Goal: Task Accomplishment & Management: Use online tool/utility

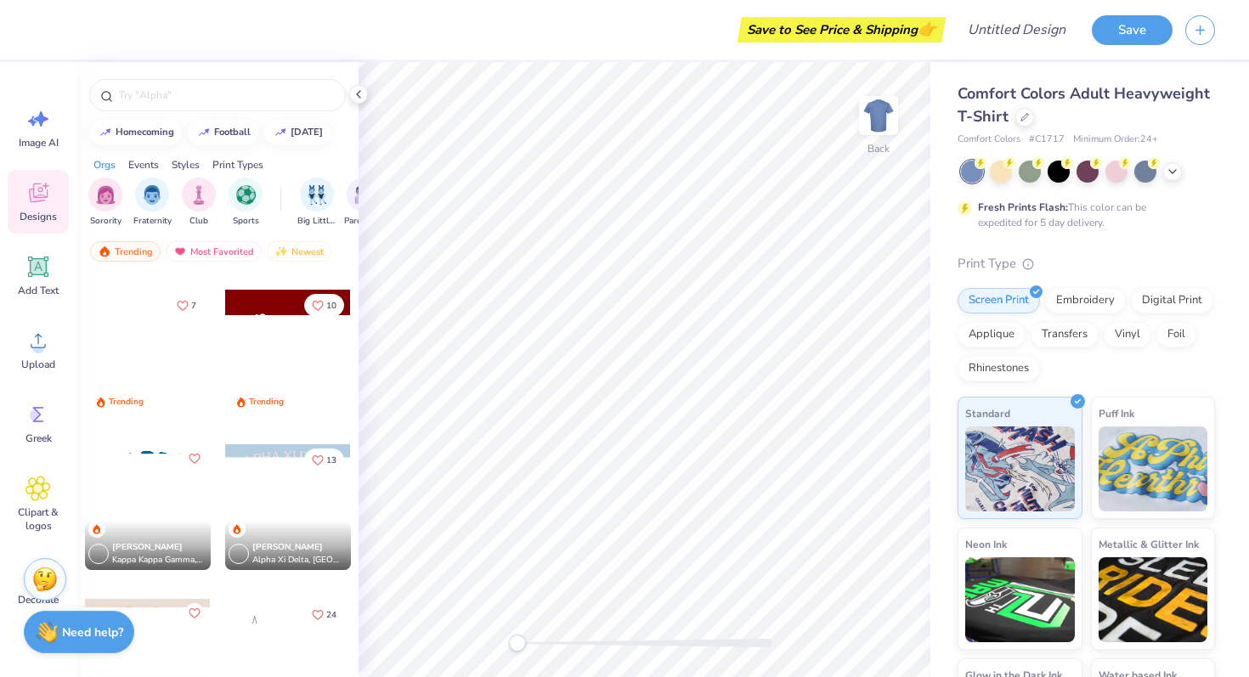
scroll to position [1823, 0]
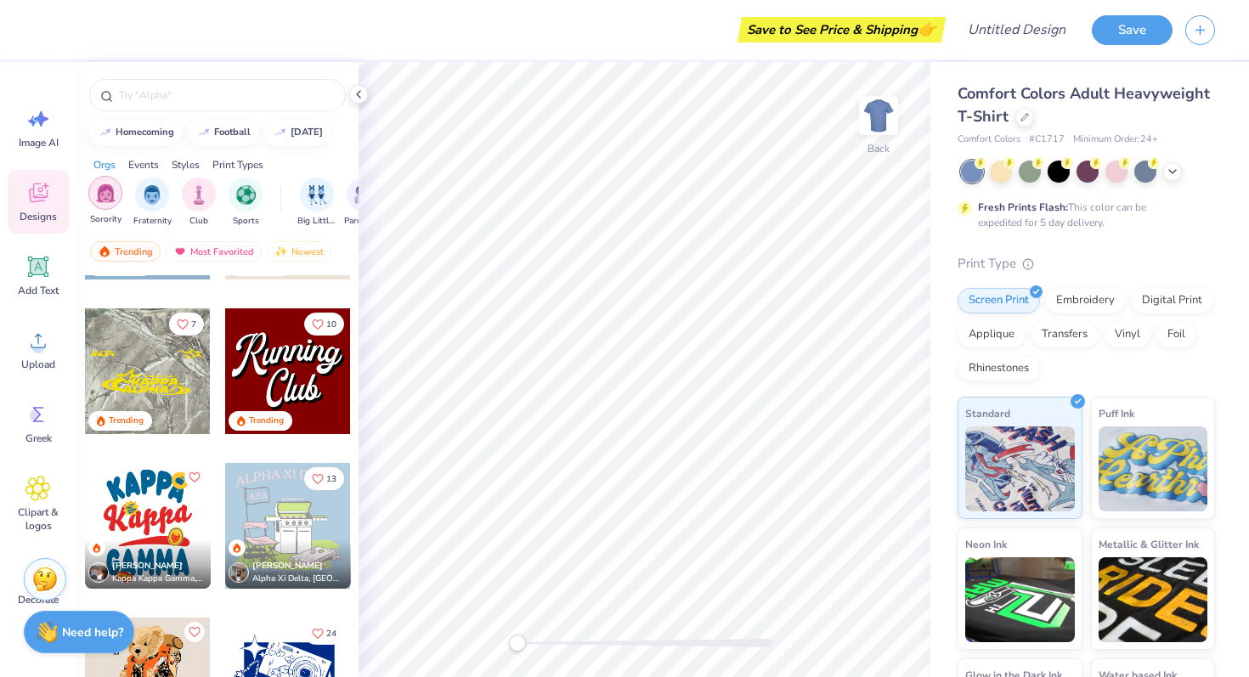
click at [106, 200] on img "filter for Sorority" at bounding box center [106, 193] width 20 height 20
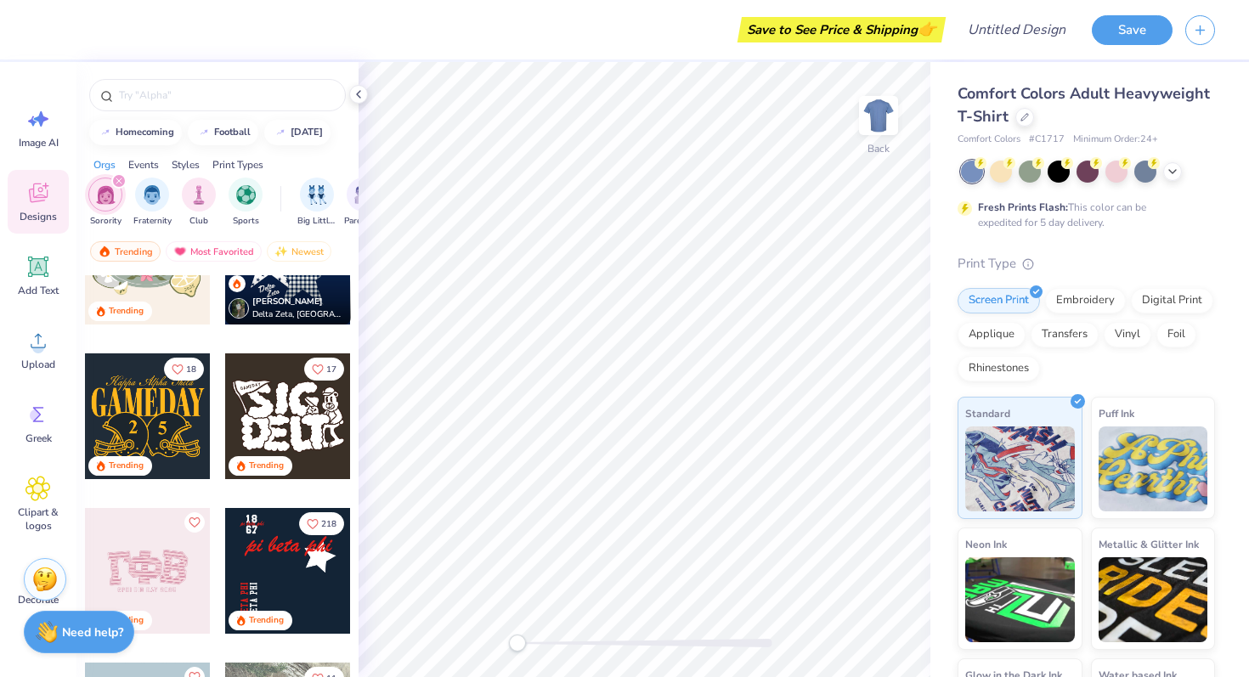
scroll to position [851, 0]
click at [150, 99] on input "text" at bounding box center [225, 95] width 217 height 17
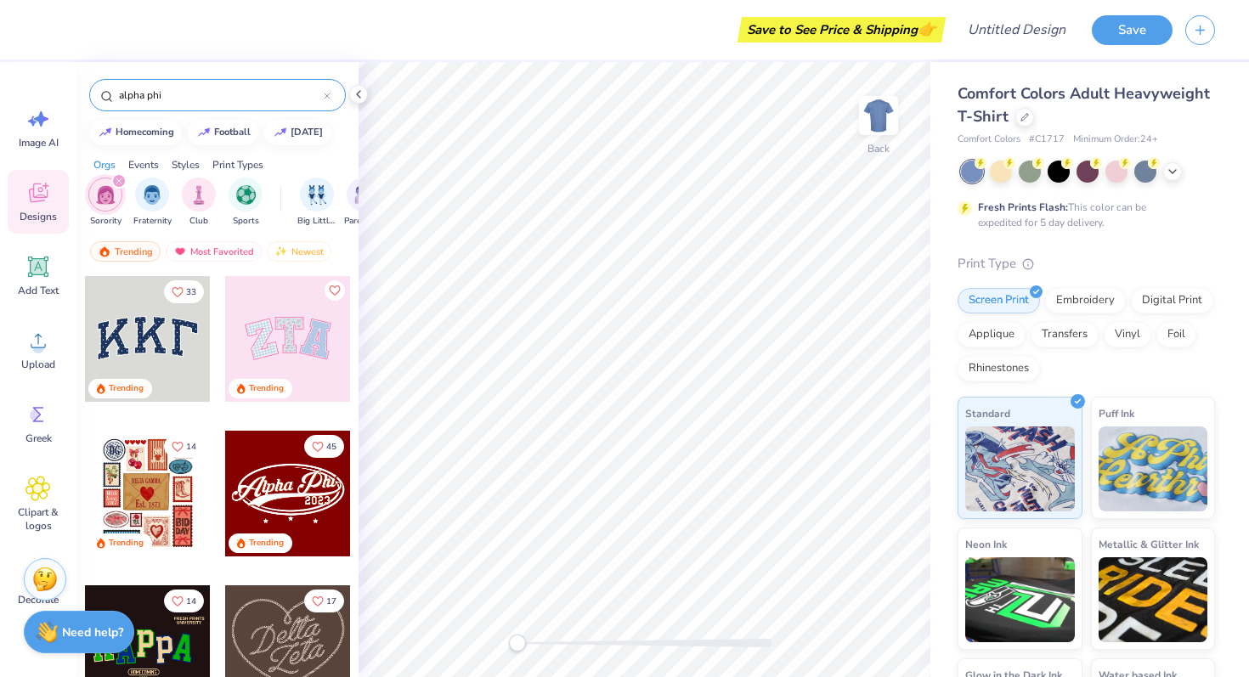
type input "alpha phi"
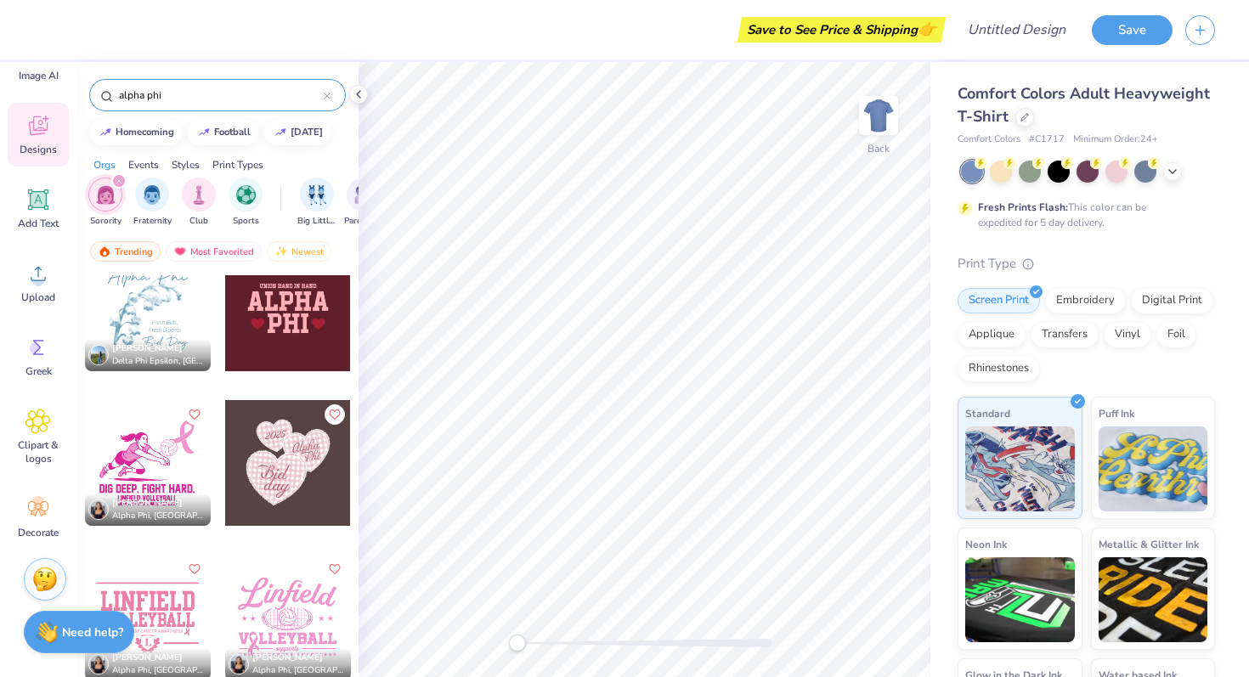
scroll to position [2704, 0]
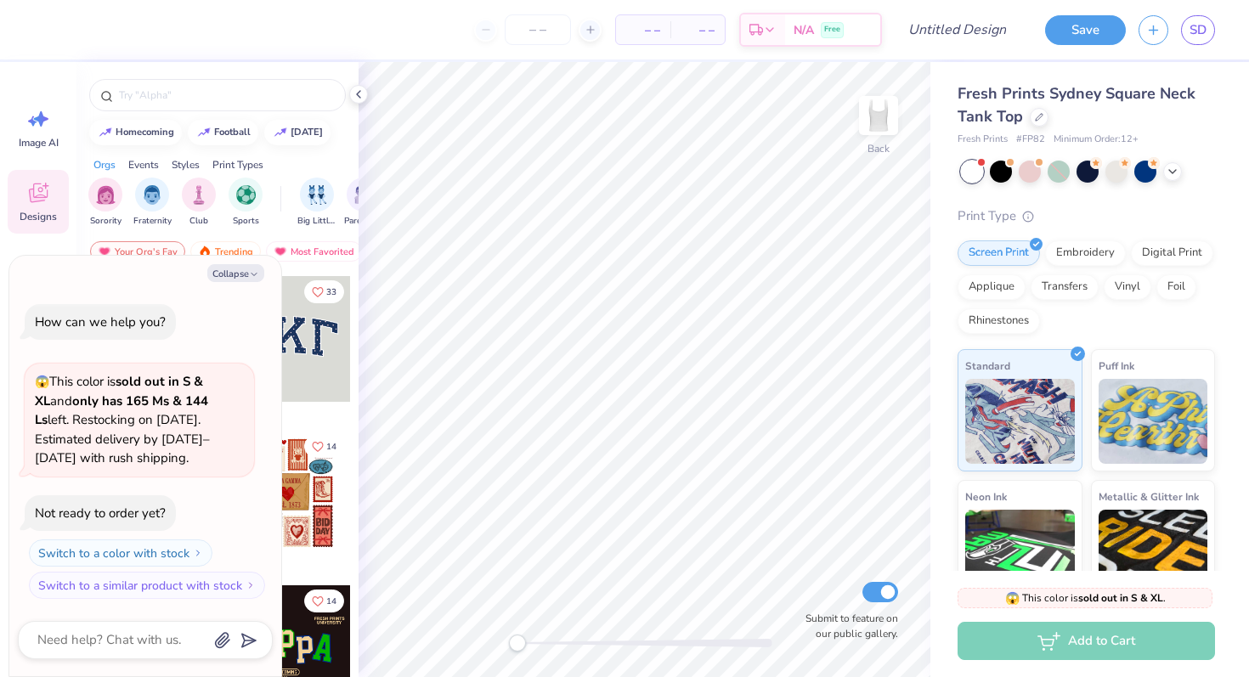
click at [130, 513] on div "Not ready to order yet?" at bounding box center [100, 513] width 131 height 17
click at [289, 161] on div "Orgs Events Styles Print Types" at bounding box center [217, 161] width 282 height 24
click at [234, 273] on button "Collapse" at bounding box center [235, 273] width 57 height 18
type textarea "x"
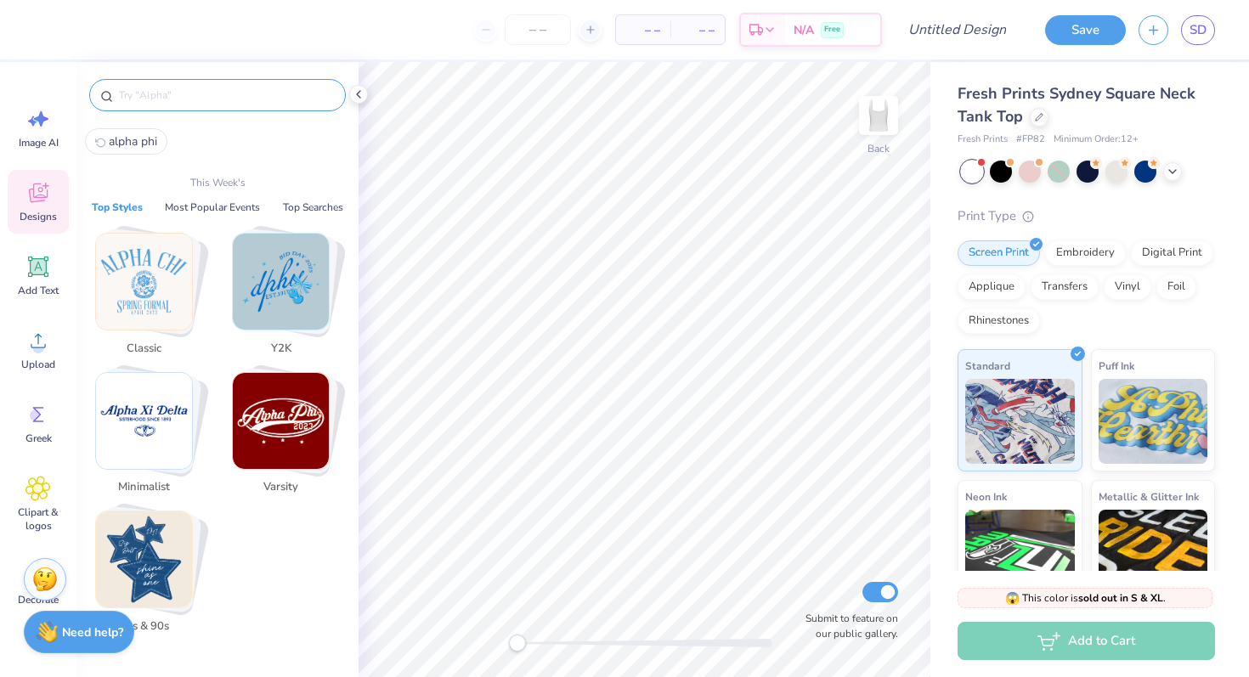
click at [148, 98] on input "text" at bounding box center [225, 95] width 217 height 17
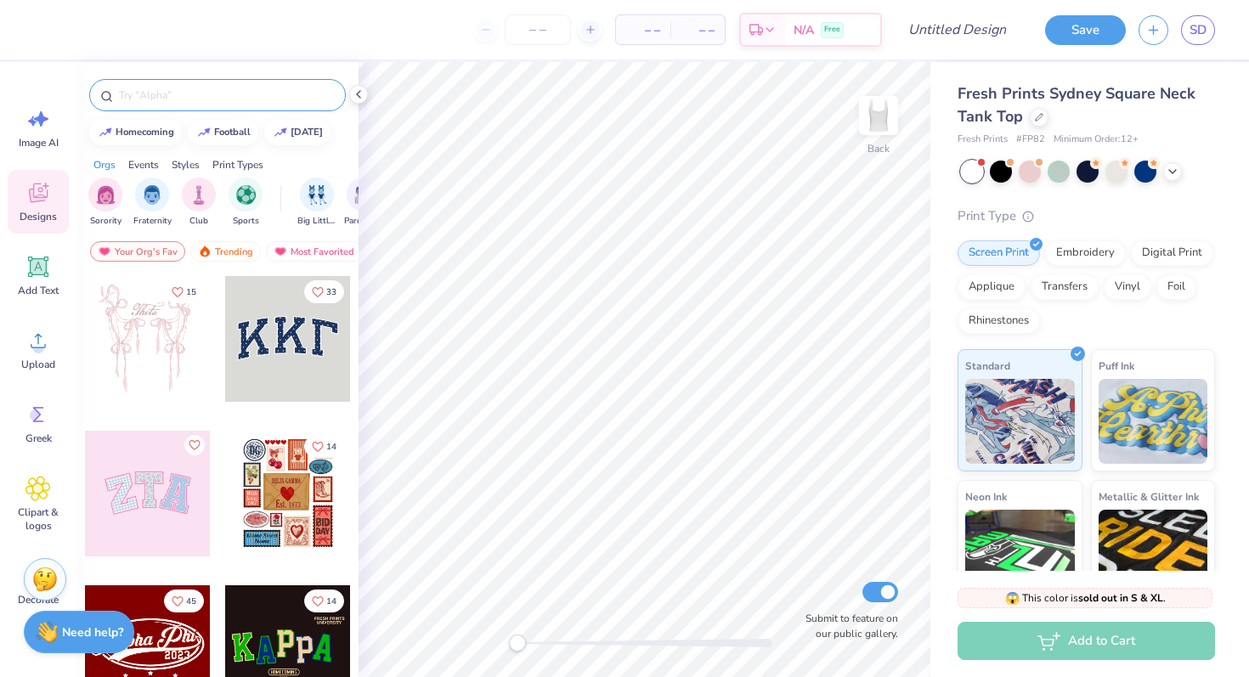
click at [123, 104] on div at bounding box center [217, 95] width 257 height 32
click at [153, 83] on div at bounding box center [217, 95] width 257 height 32
click at [153, 90] on input "text" at bounding box center [225, 95] width 217 height 17
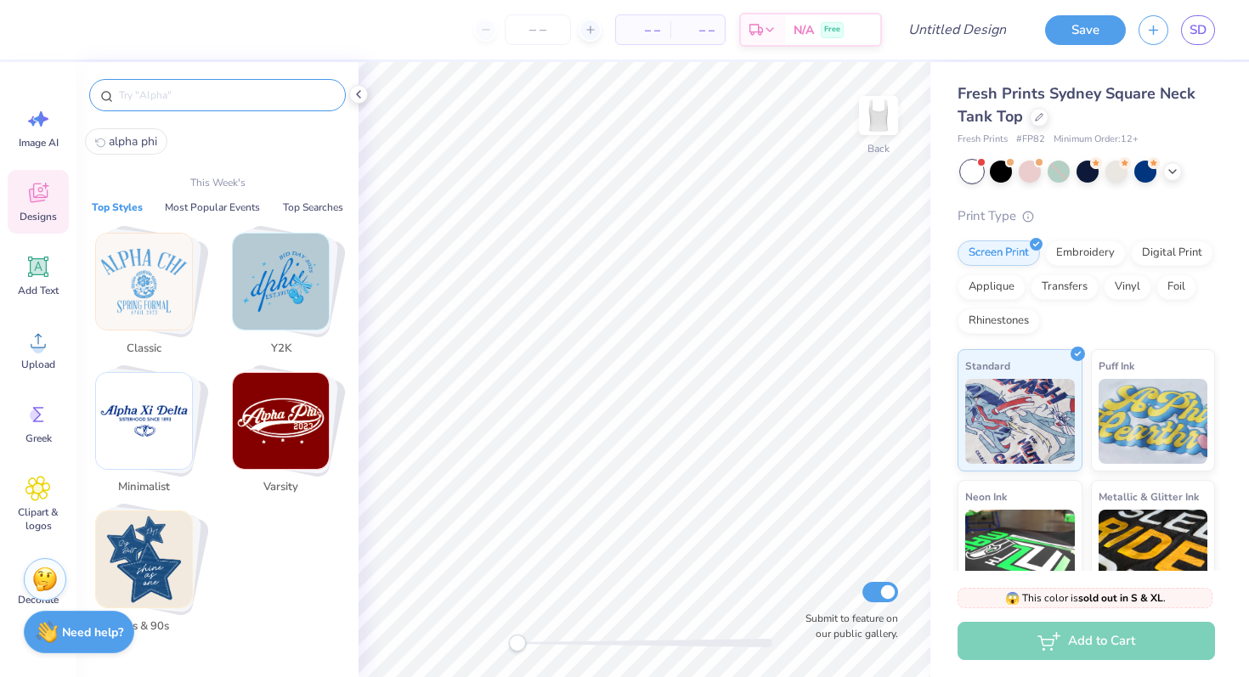
click at [131, 142] on span "alpha phi" at bounding box center [133, 141] width 48 height 16
type input "alpha phi"
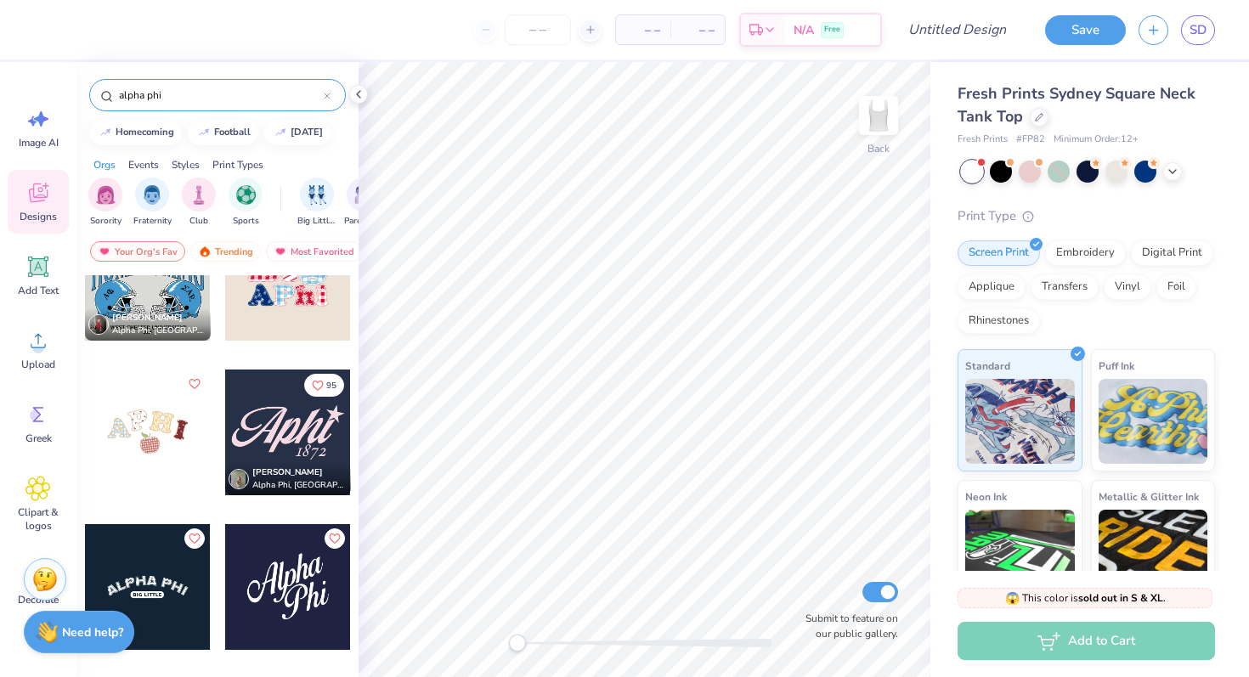
scroll to position [553, 0]
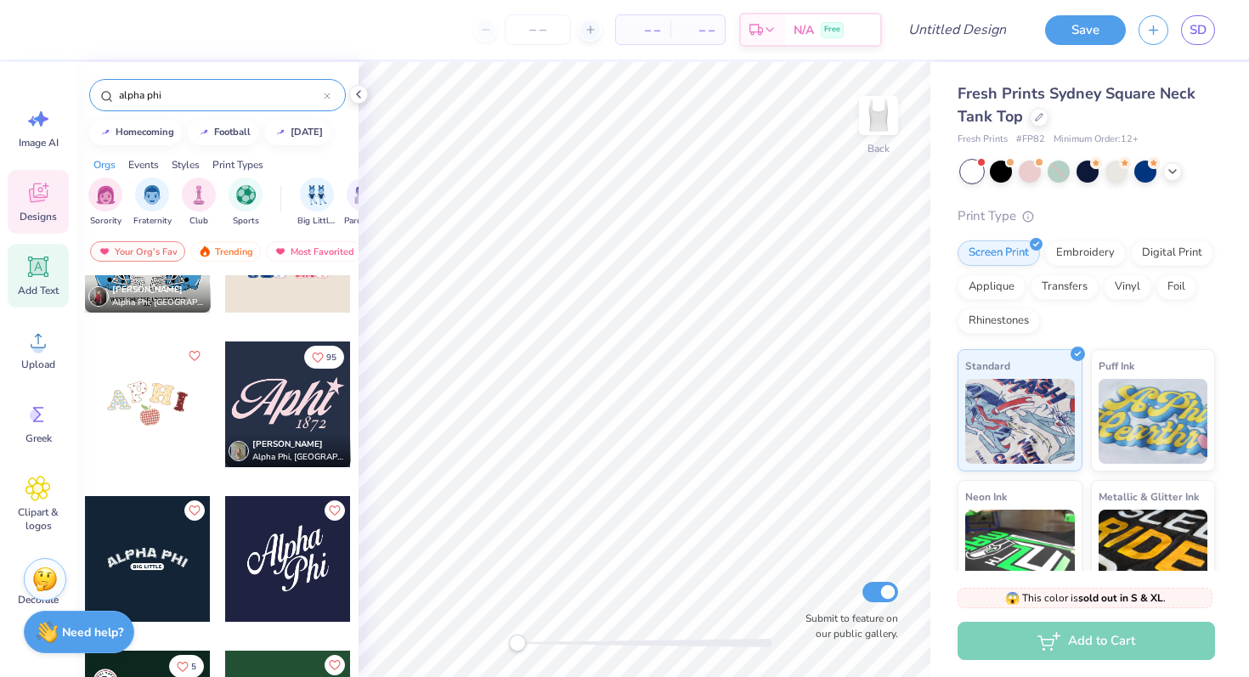
click at [33, 259] on icon at bounding box center [39, 267] width 16 height 16
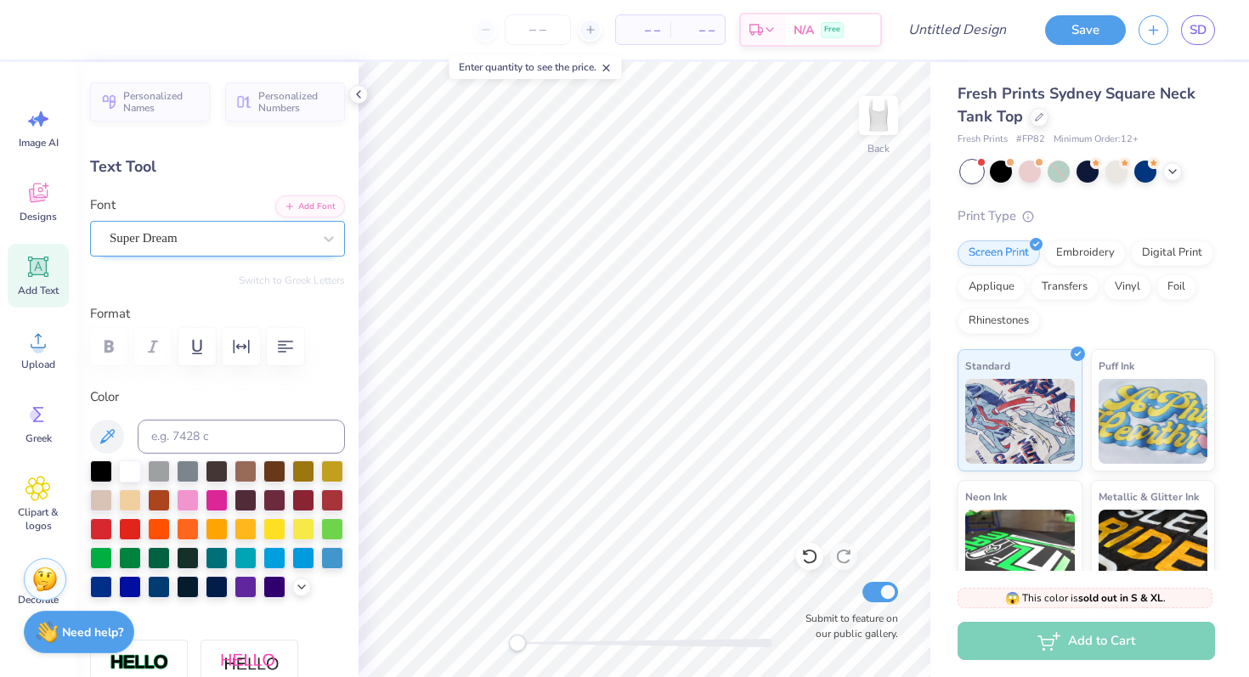
click at [172, 235] on div "Super Dream" at bounding box center [211, 238] width 206 height 26
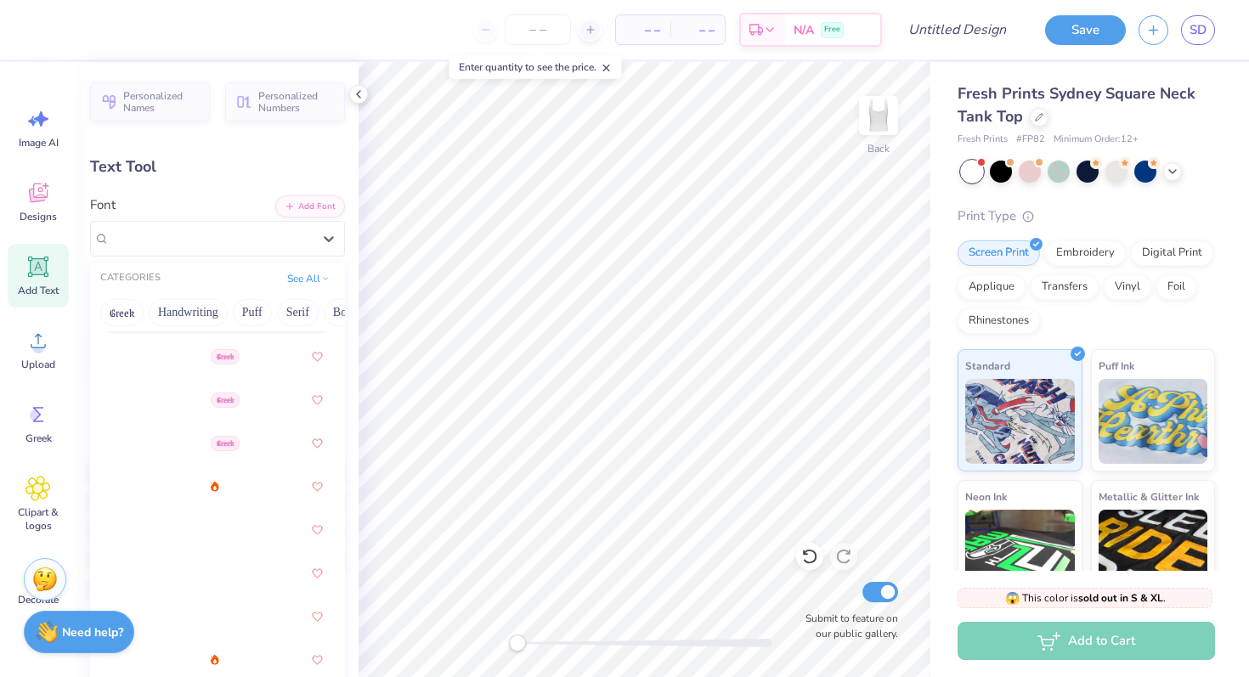
scroll to position [491, 0]
